Goal: Information Seeking & Learning: Learn about a topic

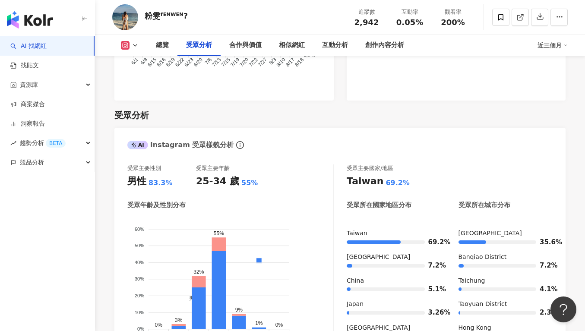
scroll to position [1005, 0]
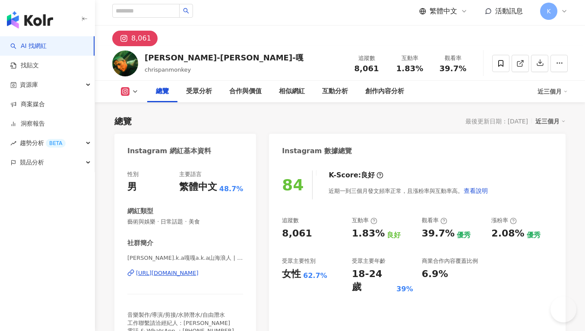
scroll to position [112, 0]
